Goal: Communication & Community: Answer question/provide support

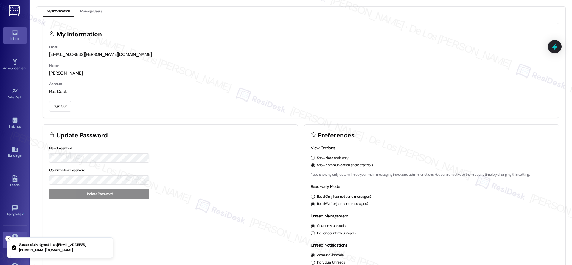
click at [13, 37] on div "Inbox" at bounding box center [15, 39] width 30 height 6
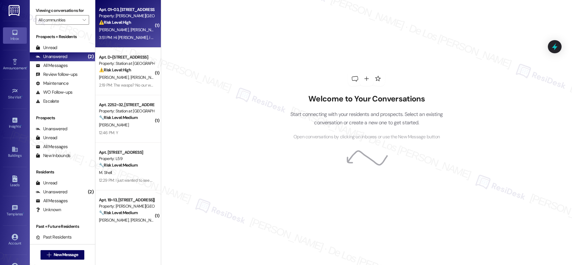
click at [123, 40] on div "3:51 PM: Hi Sarah, i tried submitting a maintenance request but for some reason…" at bounding box center [356, 37] width 514 height 5
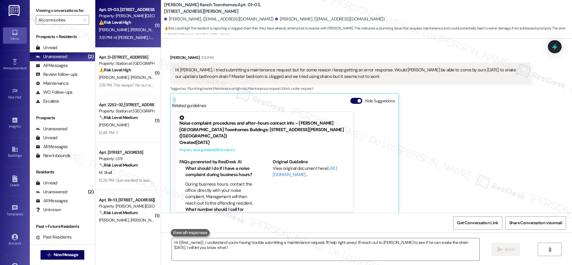
scroll to position [109, 0]
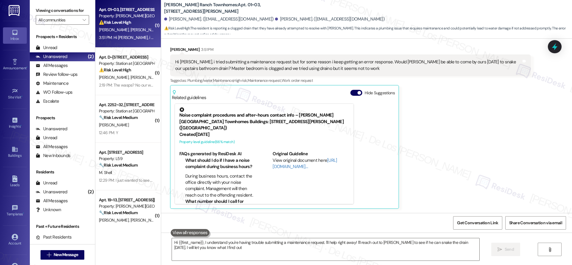
type textarea "Hi {{first_name}}, I understand you're having trouble submitting a maintenance …"
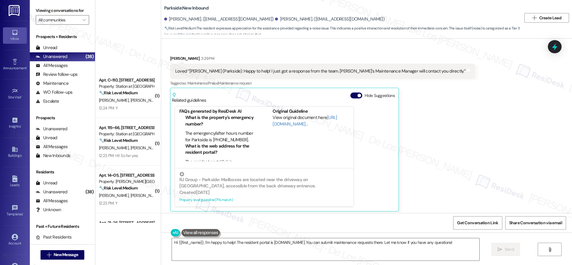
scroll to position [378, 0]
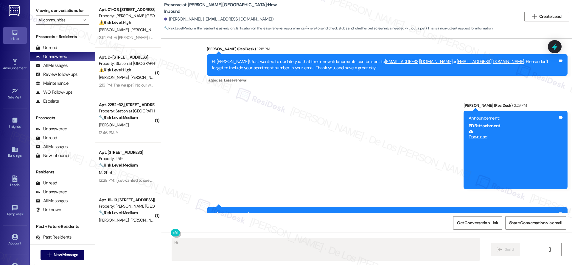
scroll to position [3712, 0]
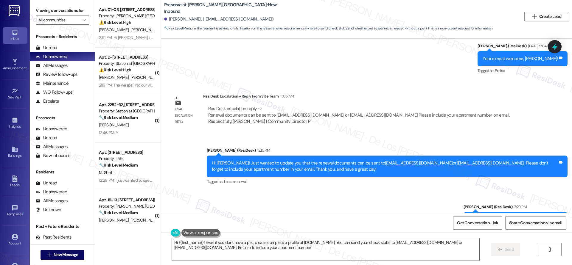
type textarea "Hi {{first_name}}! Even if you don't have a pet, please complete a profile at p…"
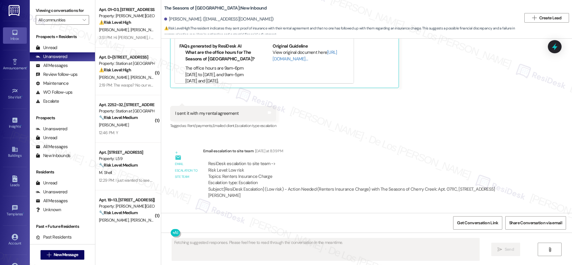
scroll to position [823, 0]
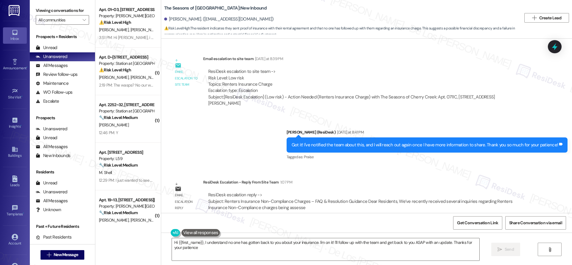
type textarea "Hi {{first_name}}, I understand no one has gotten back to you about your insura…"
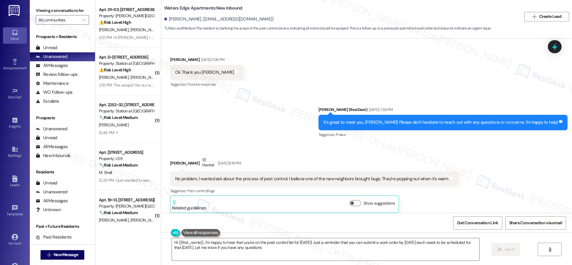
type textarea "Hi {{first_name}}, I'm happy to hear that you're on the pest control list for […"
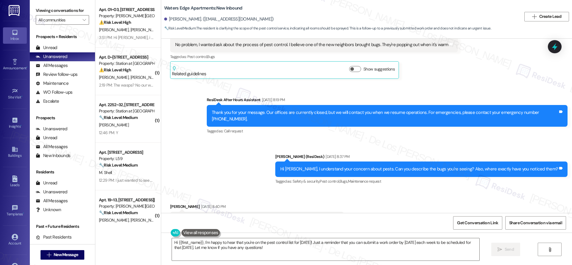
scroll to position [428, 0]
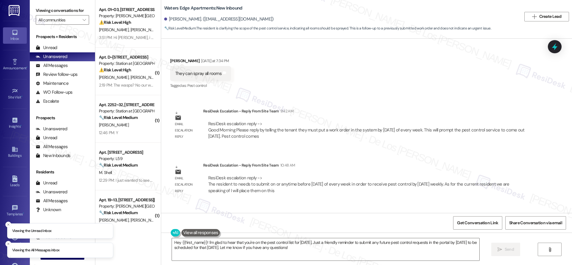
scroll to position [1026, 0]
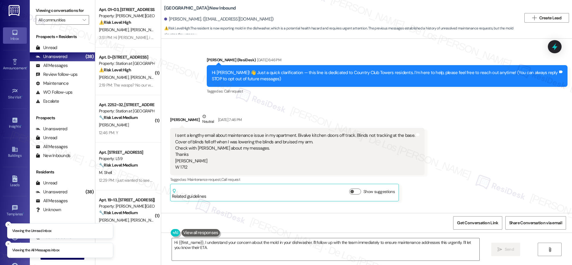
scroll to position [1433, 0]
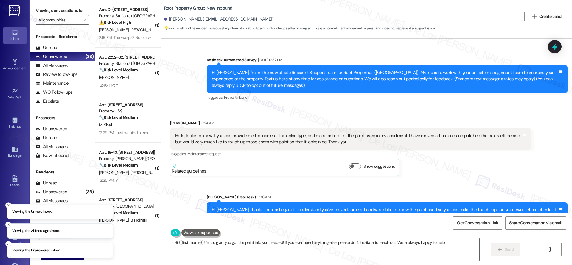
type textarea "Hi {{first_name}}! I'm so glad you got the paint info you needed! If you ever n…"
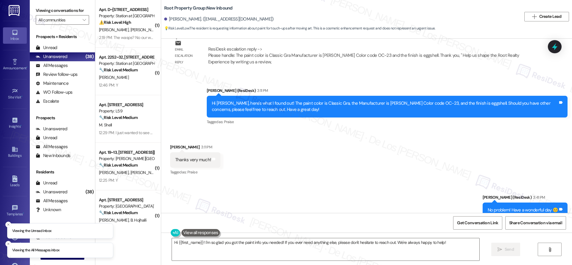
scroll to position [445, 0]
